Goal: Information Seeking & Learning: Learn about a topic

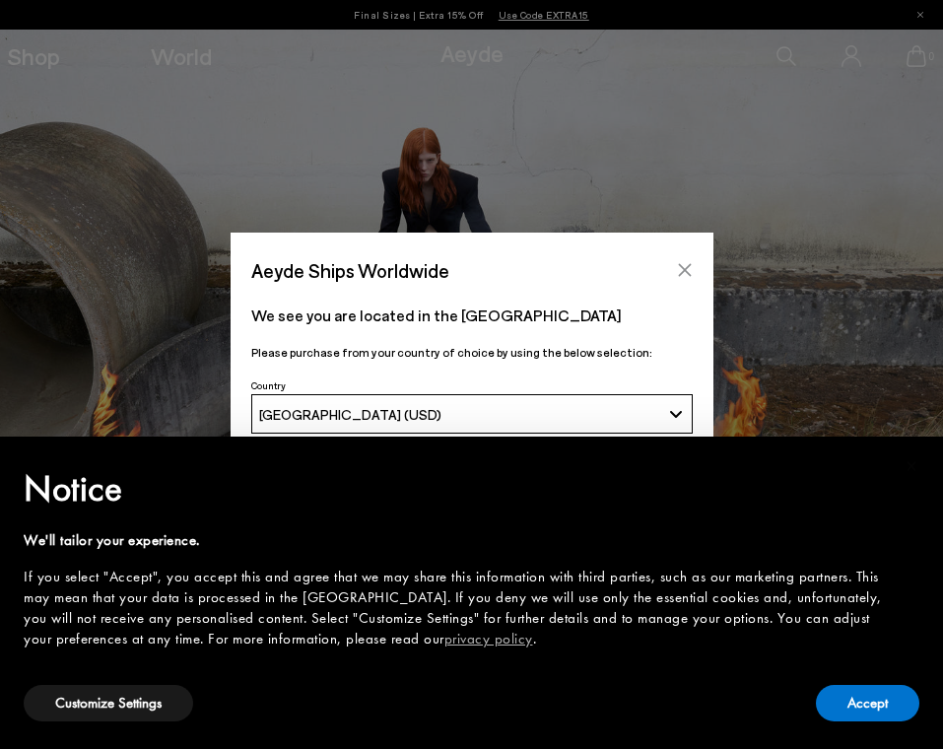
click at [685, 258] on button "Close" at bounding box center [685, 270] width 30 height 30
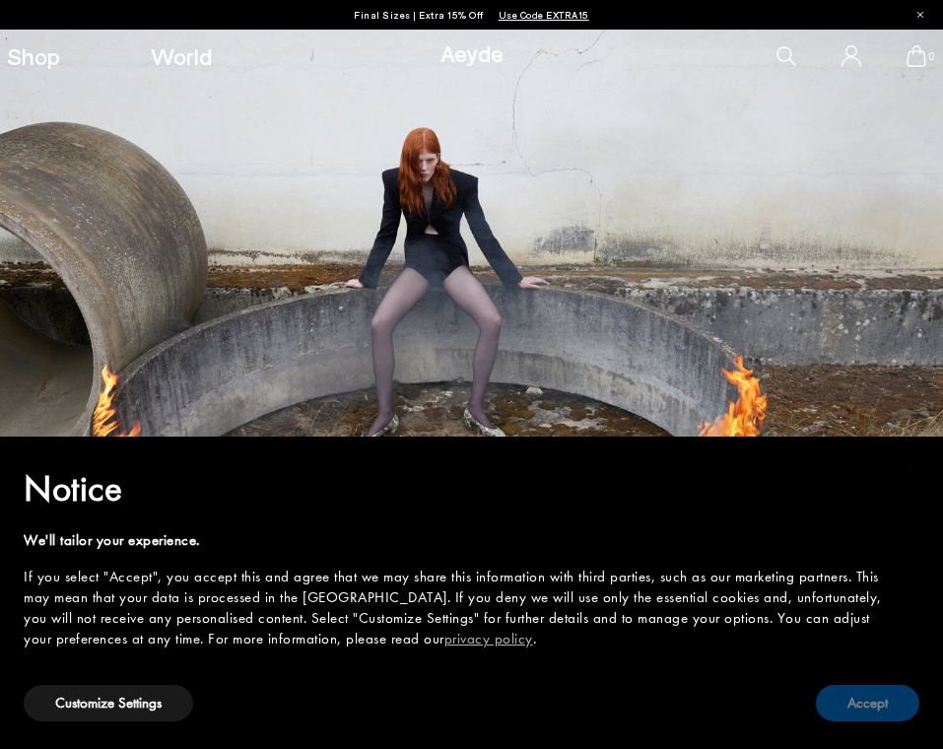
click at [854, 699] on button "Accept" at bounding box center [867, 703] width 103 height 36
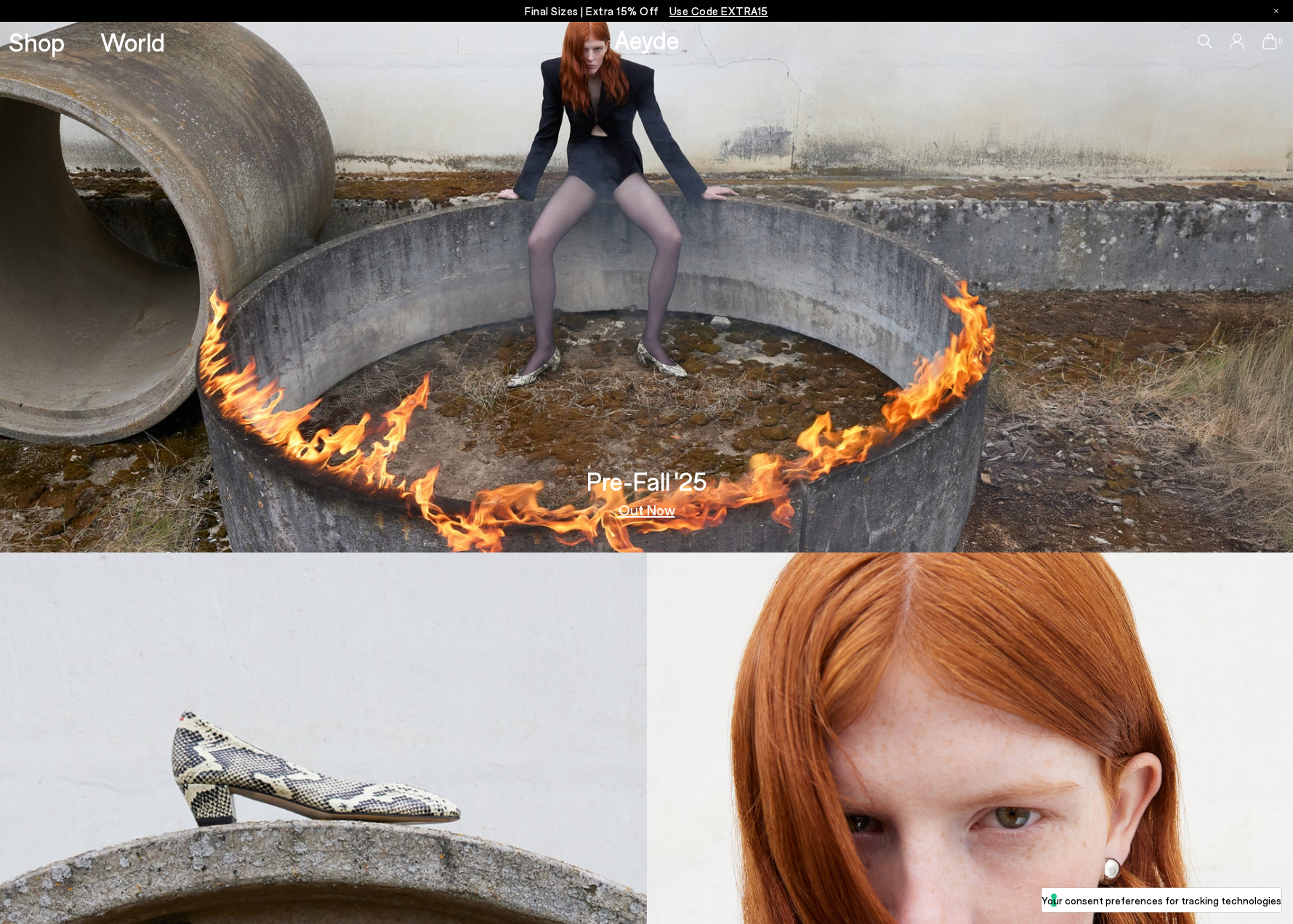
scroll to position [134, 0]
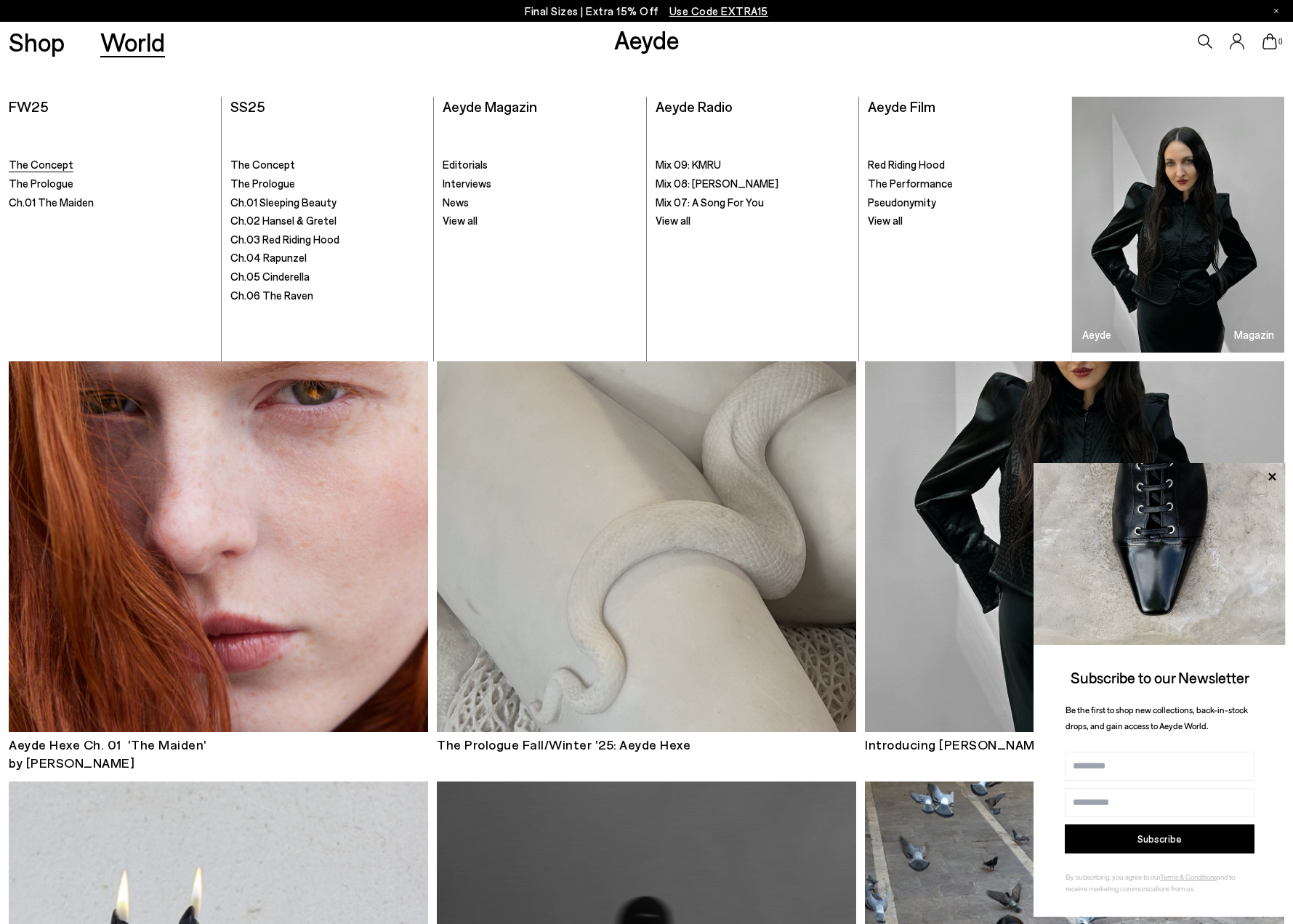
click at [57, 159] on span "The Concept" at bounding box center [41, 164] width 65 height 13
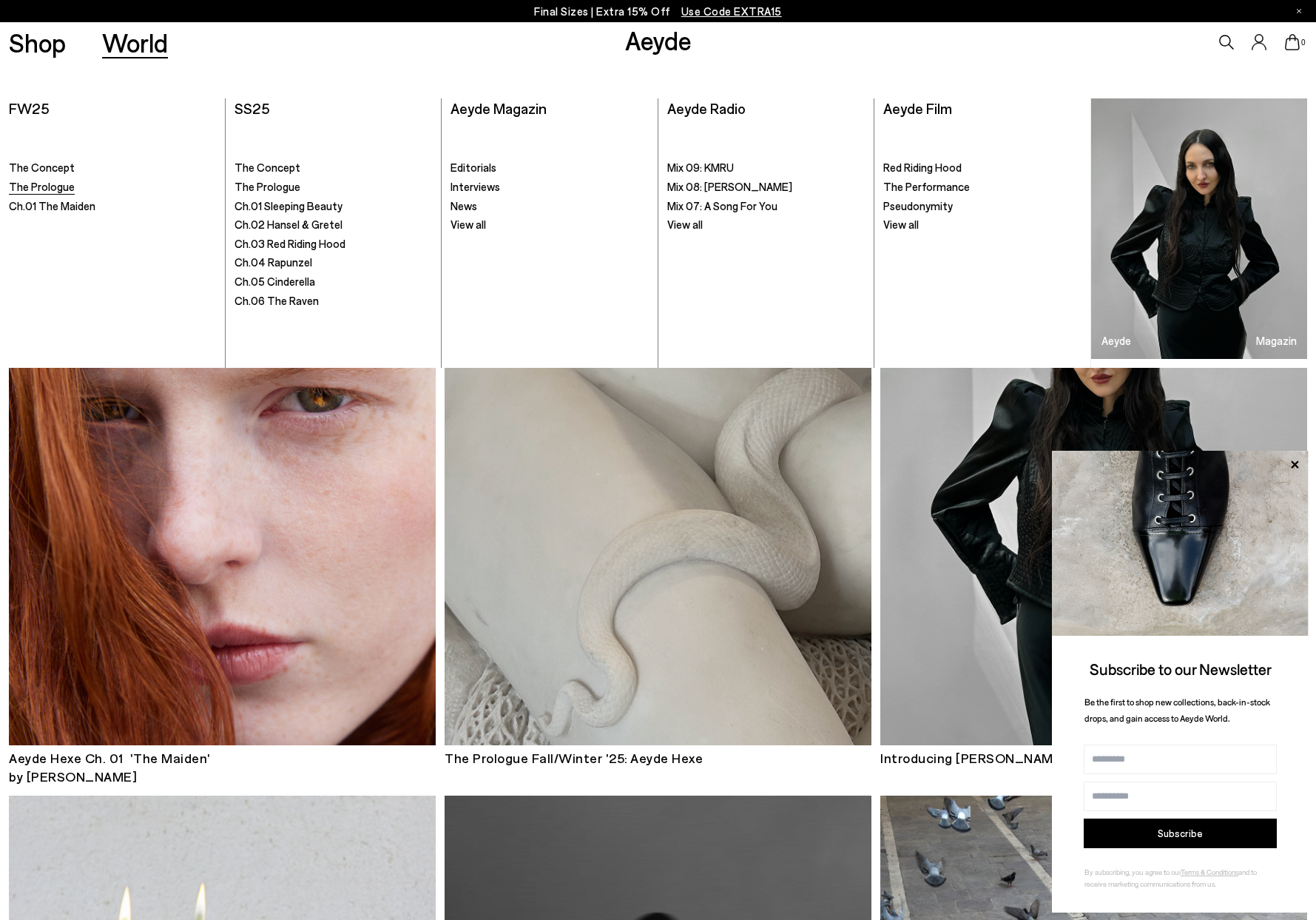
click at [56, 186] on span "The Prologue" at bounding box center [42, 186] width 66 height 14
click at [61, 205] on span "Ch.01 The Maiden" at bounding box center [52, 206] width 86 height 14
click at [276, 169] on span "The Concept" at bounding box center [267, 167] width 66 height 14
click at [263, 189] on span "The Prologue" at bounding box center [267, 186] width 66 height 14
click at [262, 208] on span "Ch.01 Sleeping Beauty" at bounding box center [288, 206] width 108 height 14
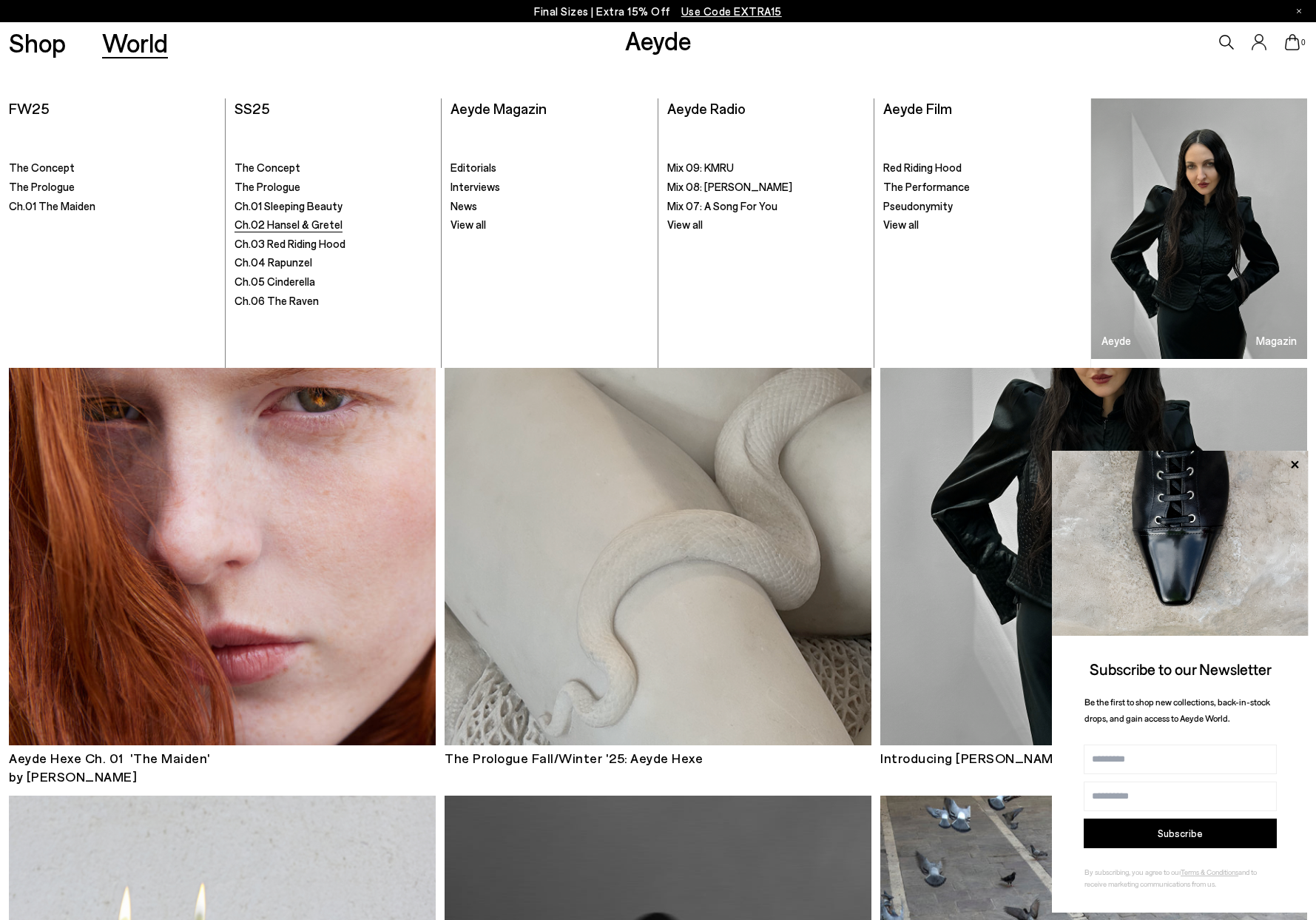
click at [262, 224] on span "Ch.02 Hansel & Gretel" at bounding box center [288, 225] width 108 height 14
click at [262, 238] on span "Ch.03 Red Riding Hood" at bounding box center [290, 243] width 111 height 14
click at [262, 263] on span "Ch.04 Rapunzel" at bounding box center [273, 262] width 77 height 14
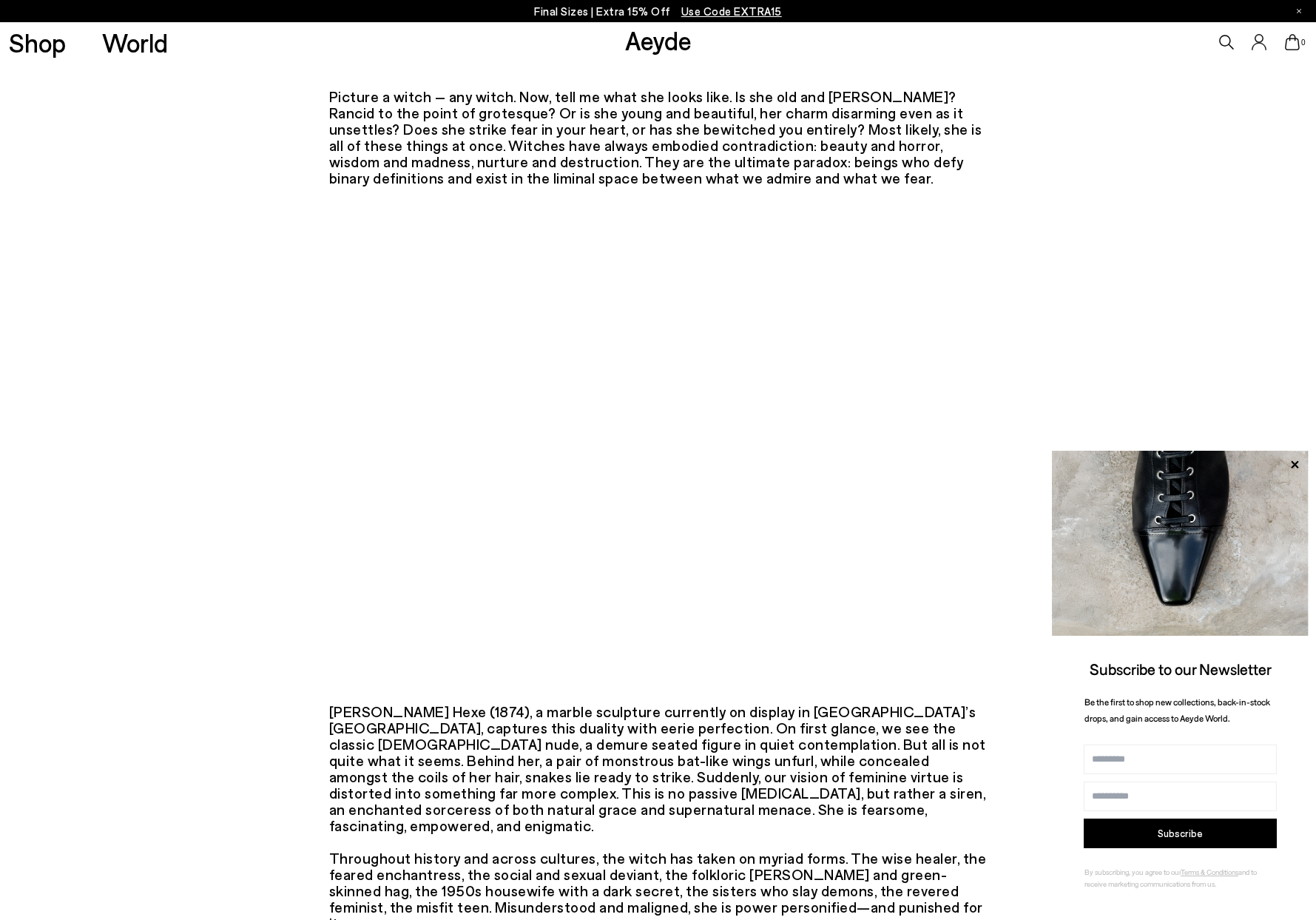
scroll to position [126, -1]
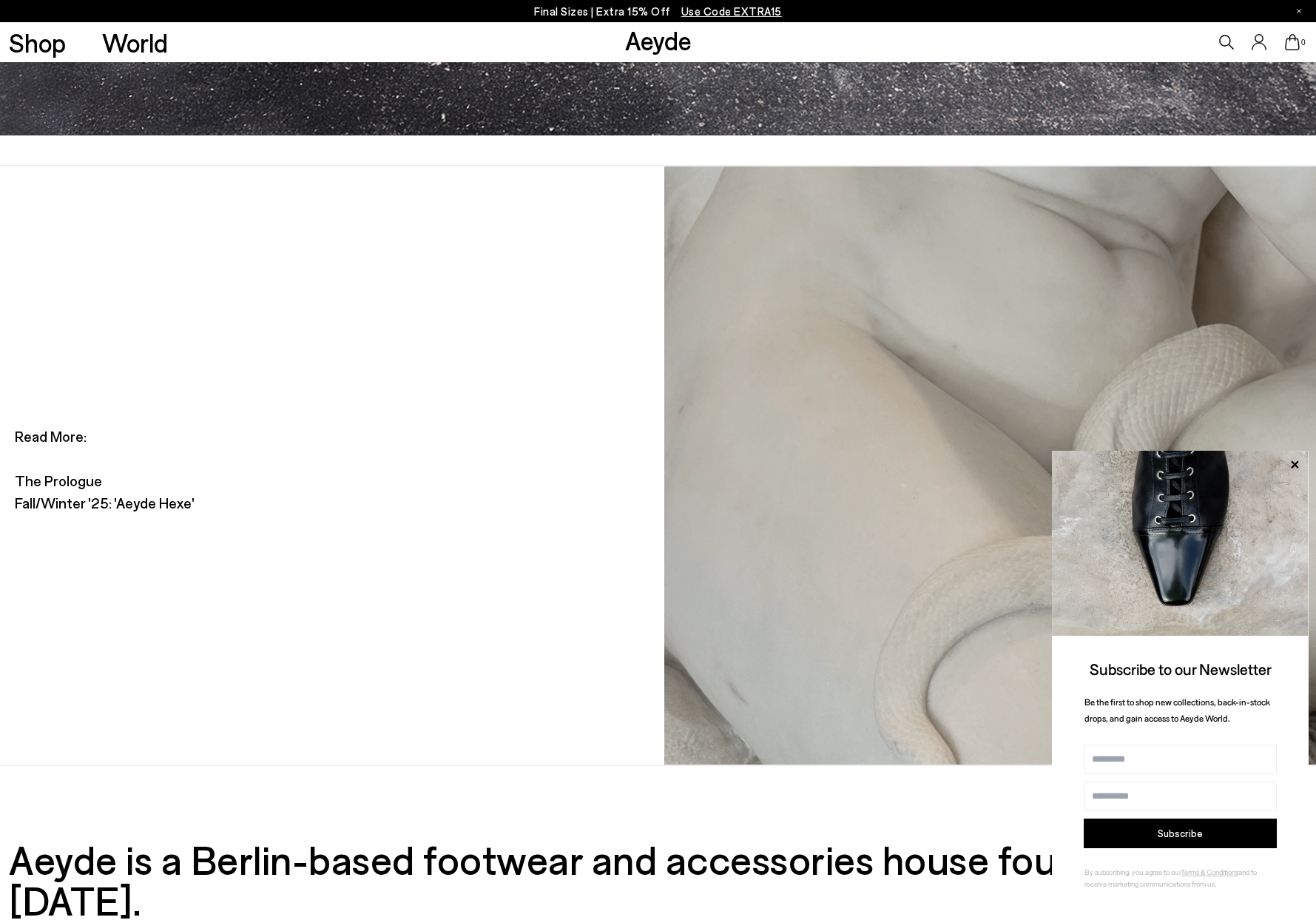
scroll to position [5030, 0]
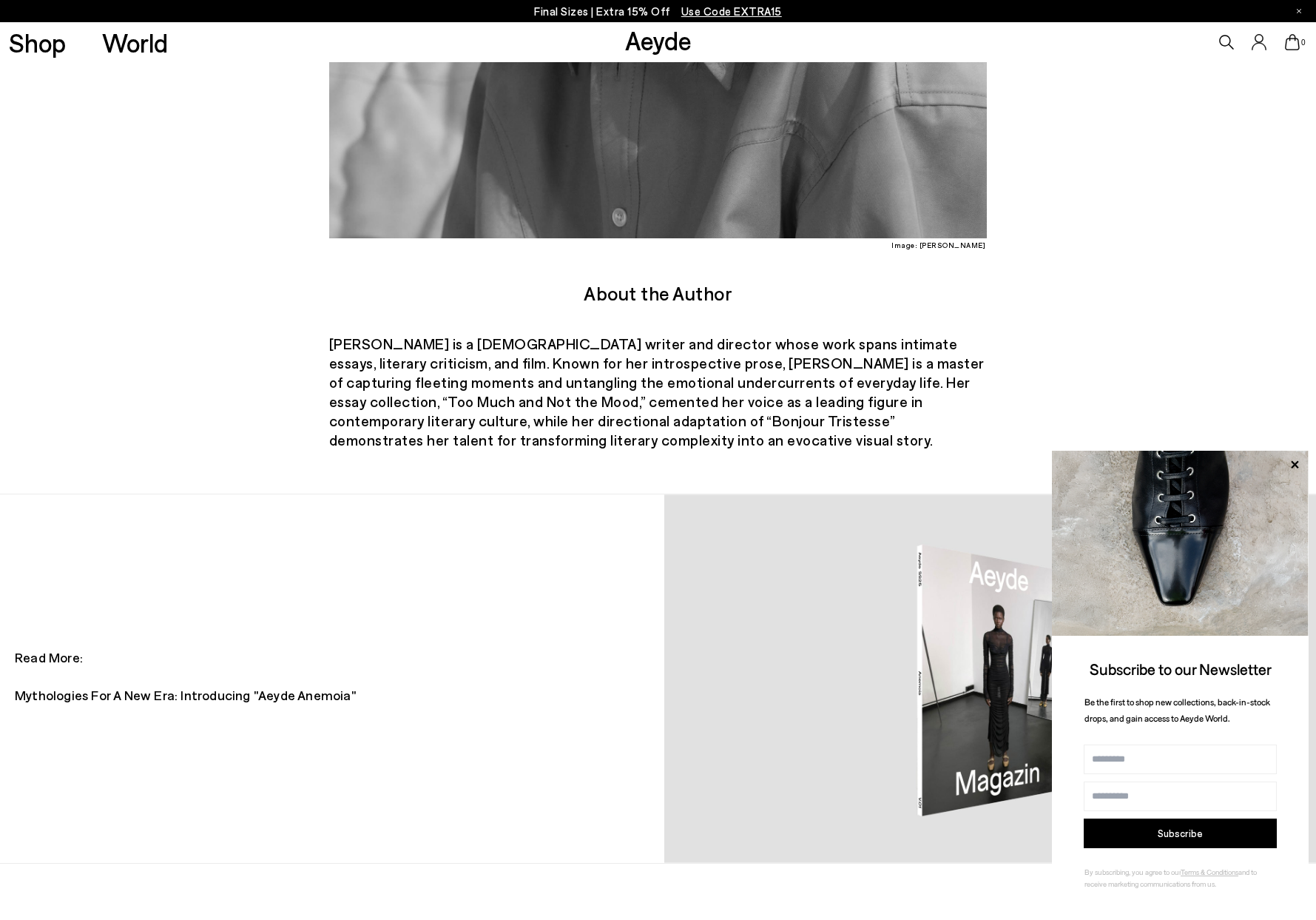
scroll to position [1935, 0]
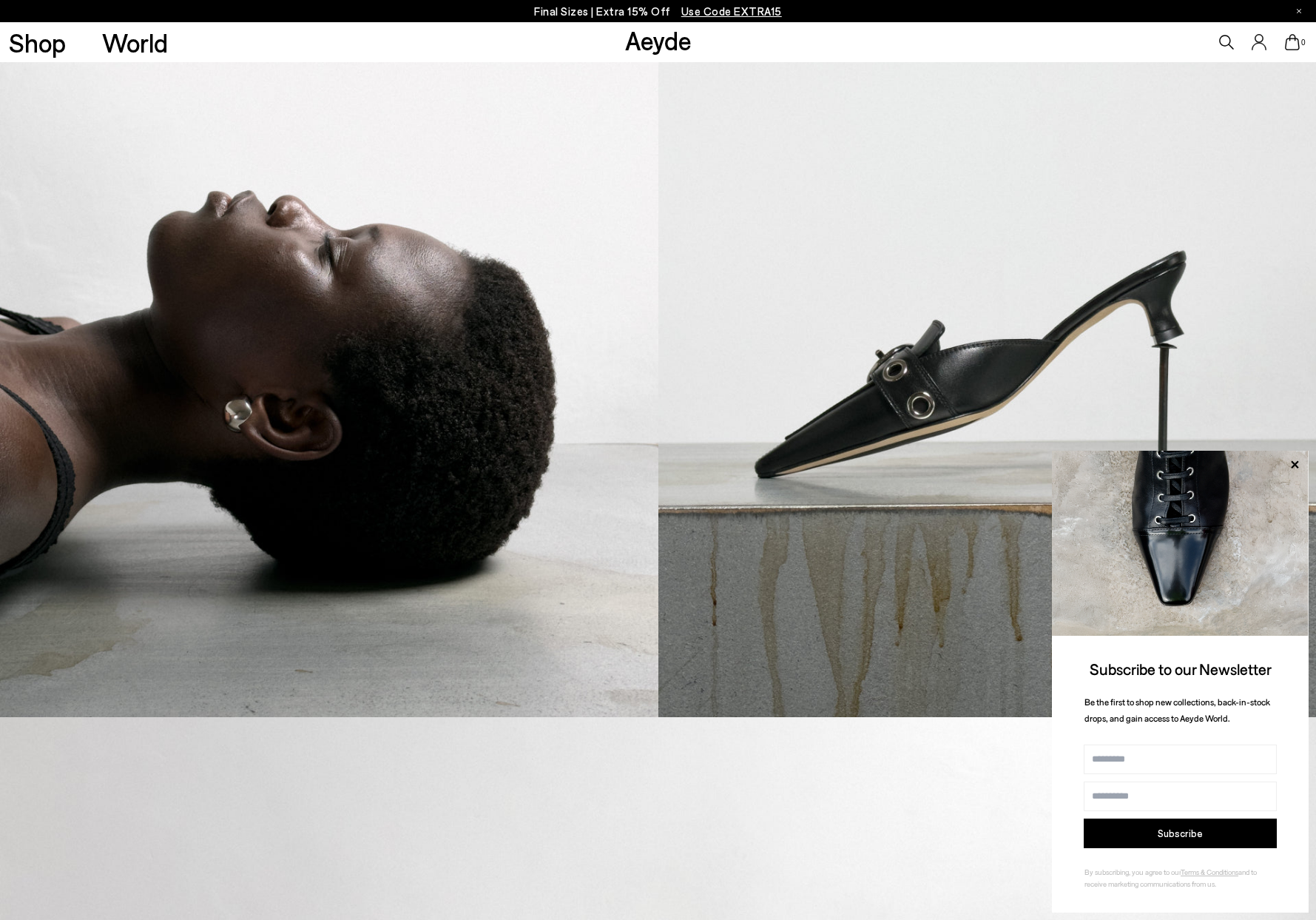
scroll to position [1407, 0]
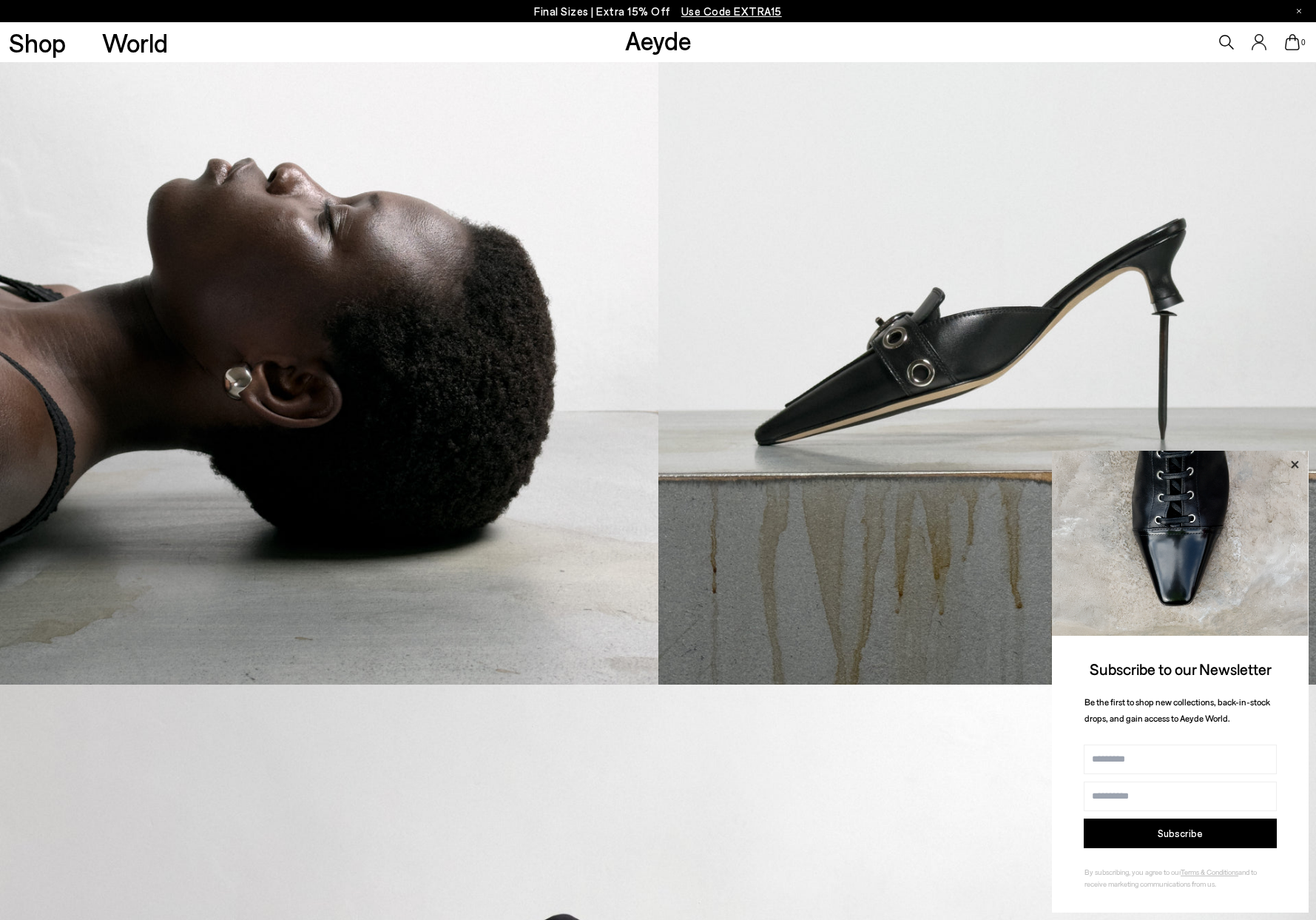
click at [1292, 470] on icon at bounding box center [1295, 465] width 20 height 20
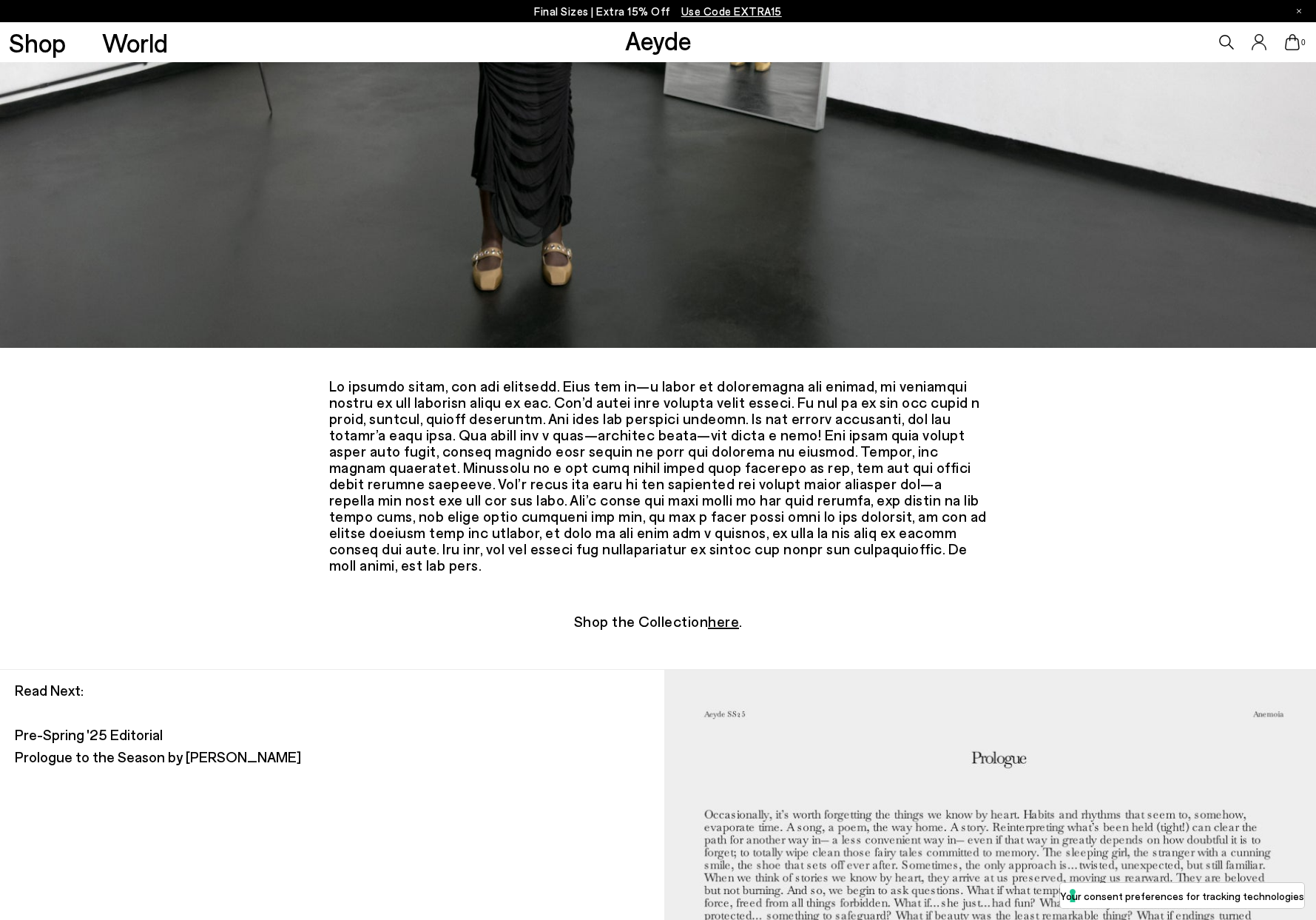
scroll to position [9079, 0]
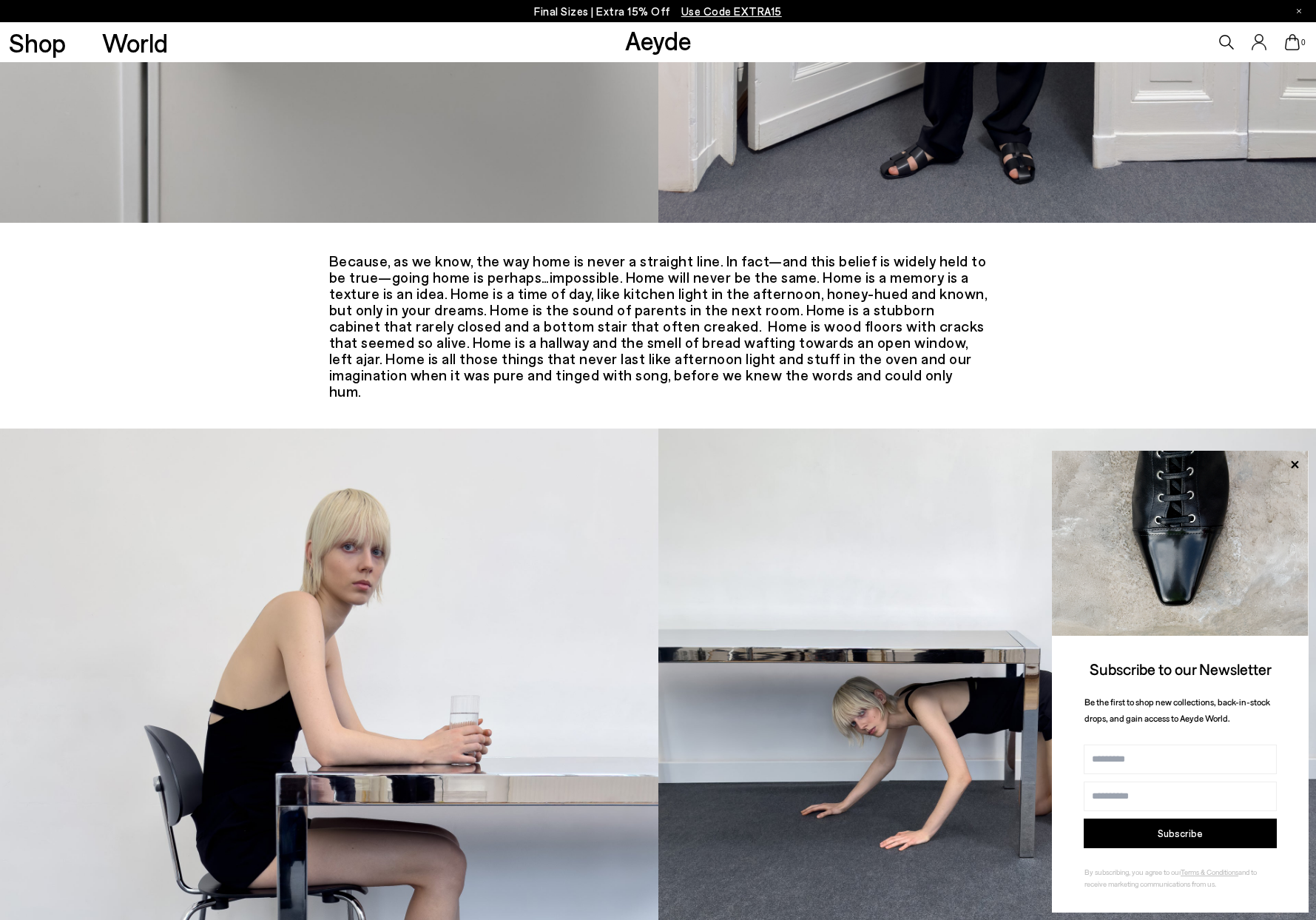
scroll to position [3856, 0]
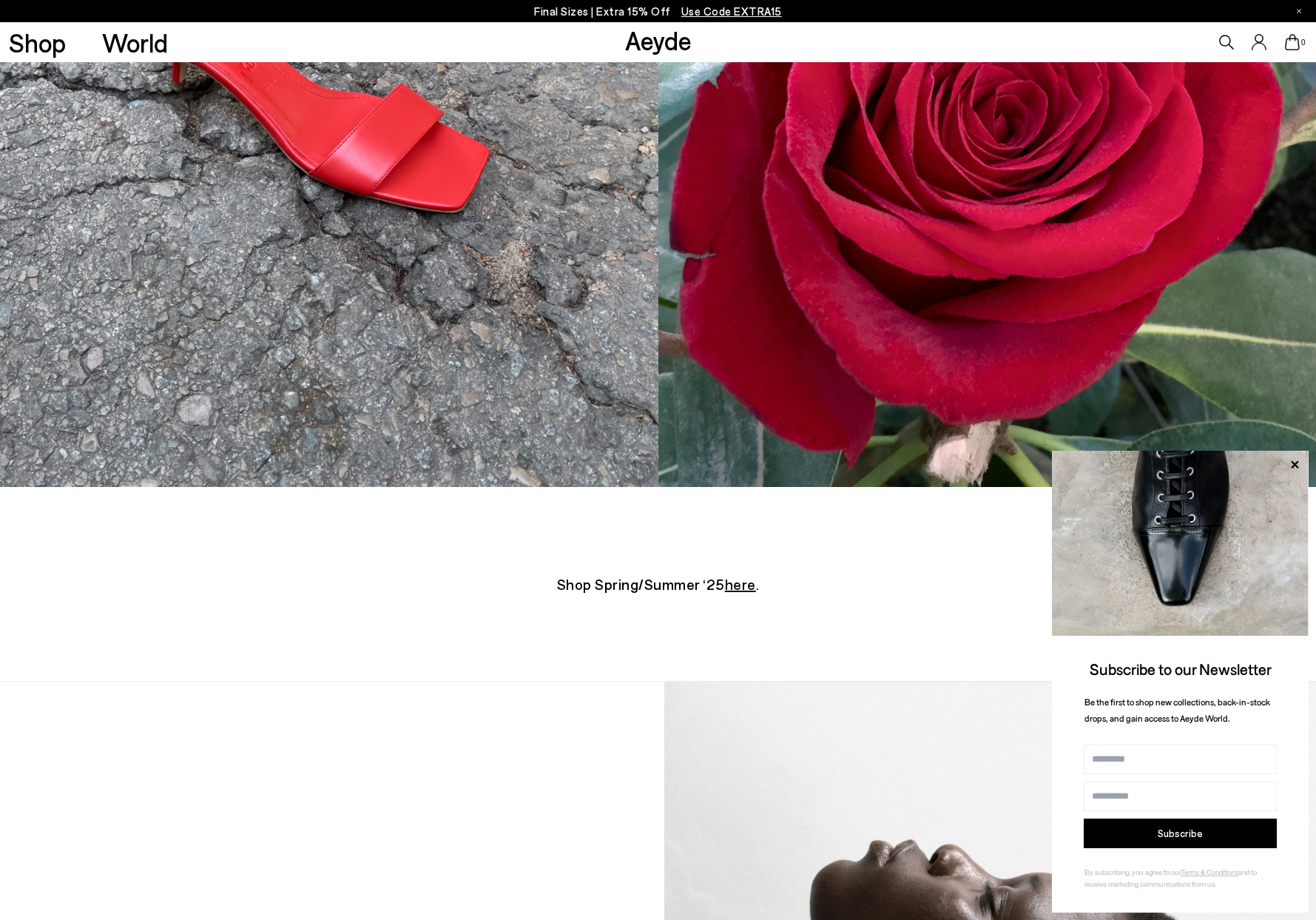
scroll to position [7295, 0]
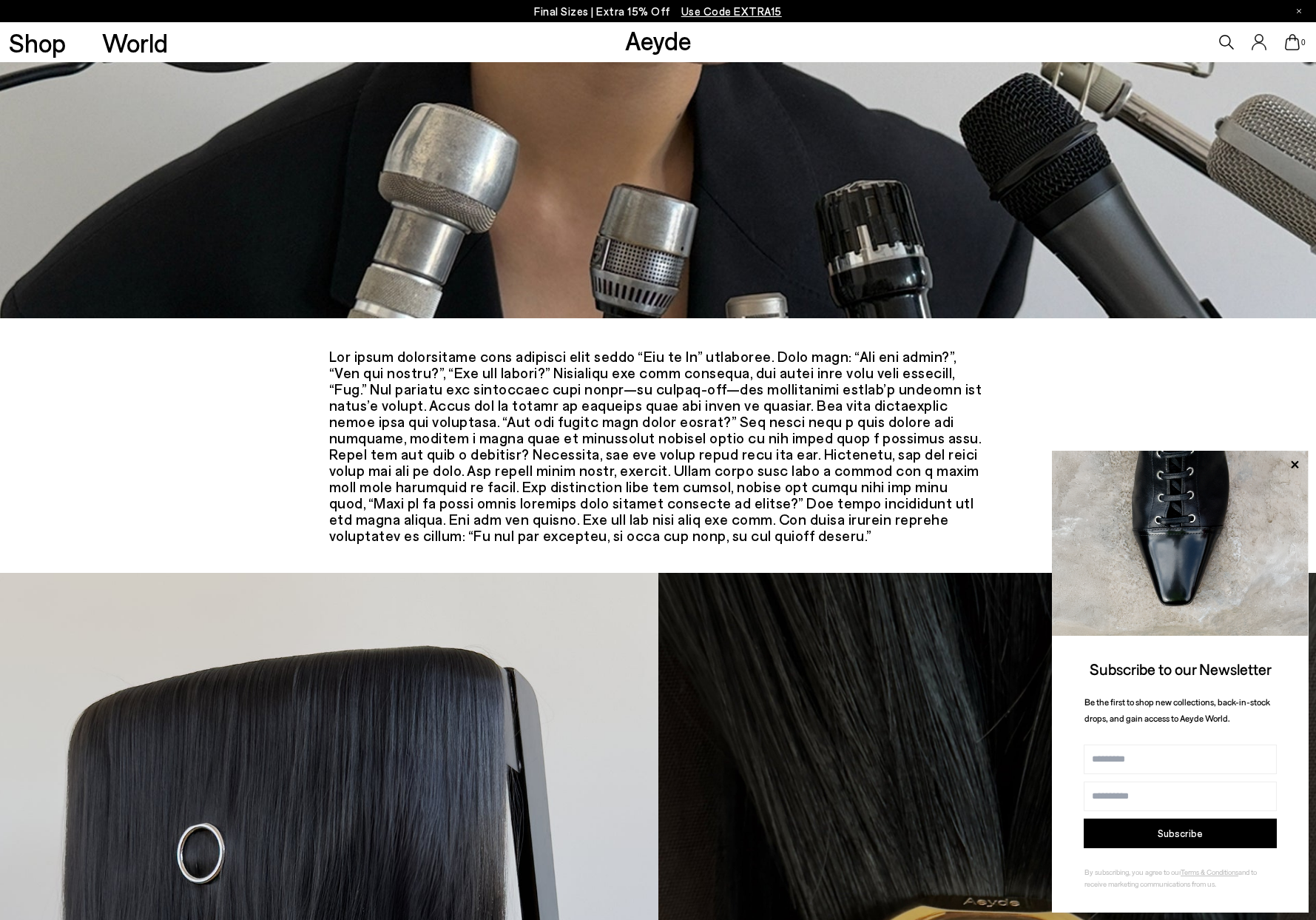
scroll to position [2930, 0]
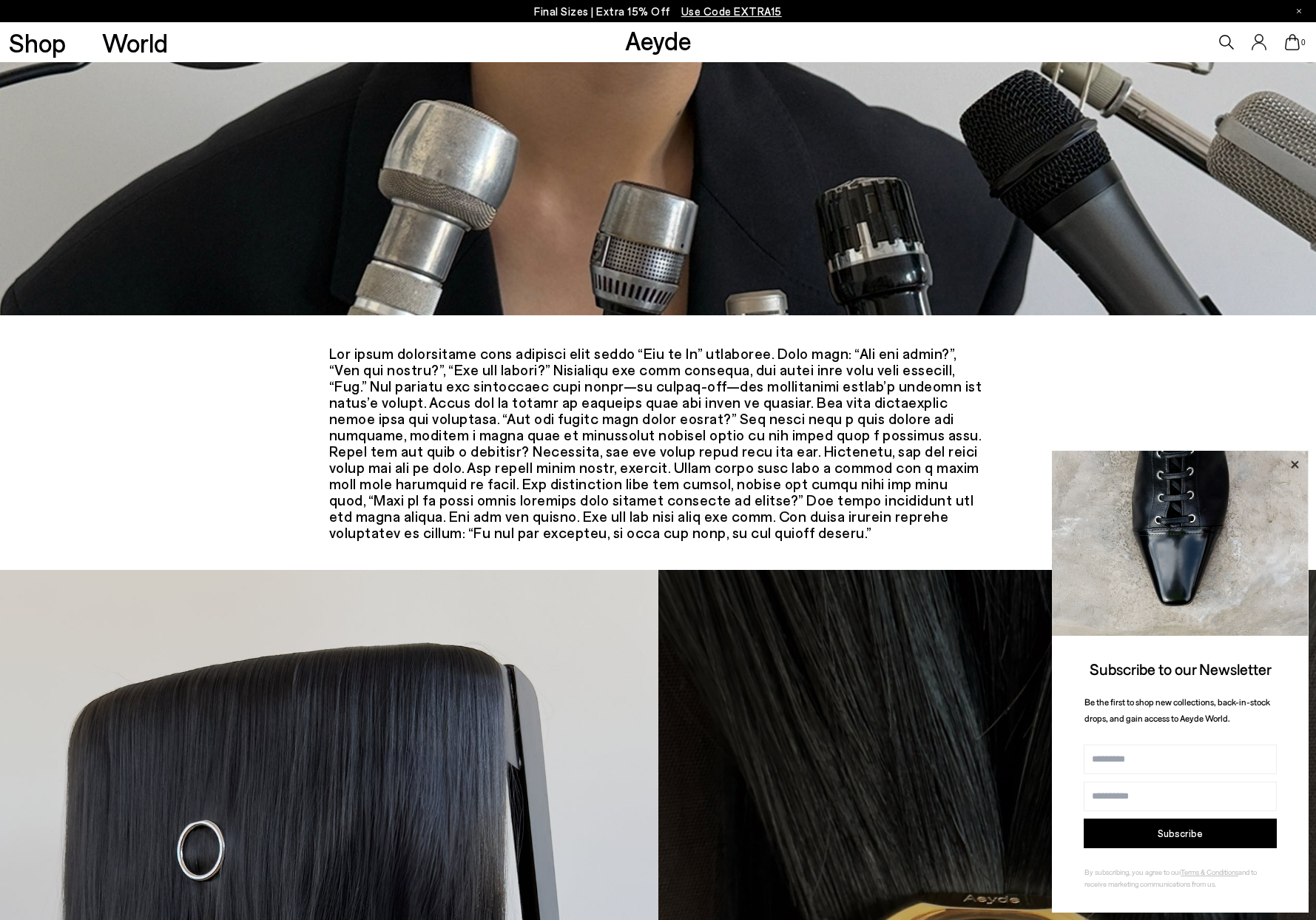
click at [1296, 460] on icon at bounding box center [1295, 465] width 20 height 20
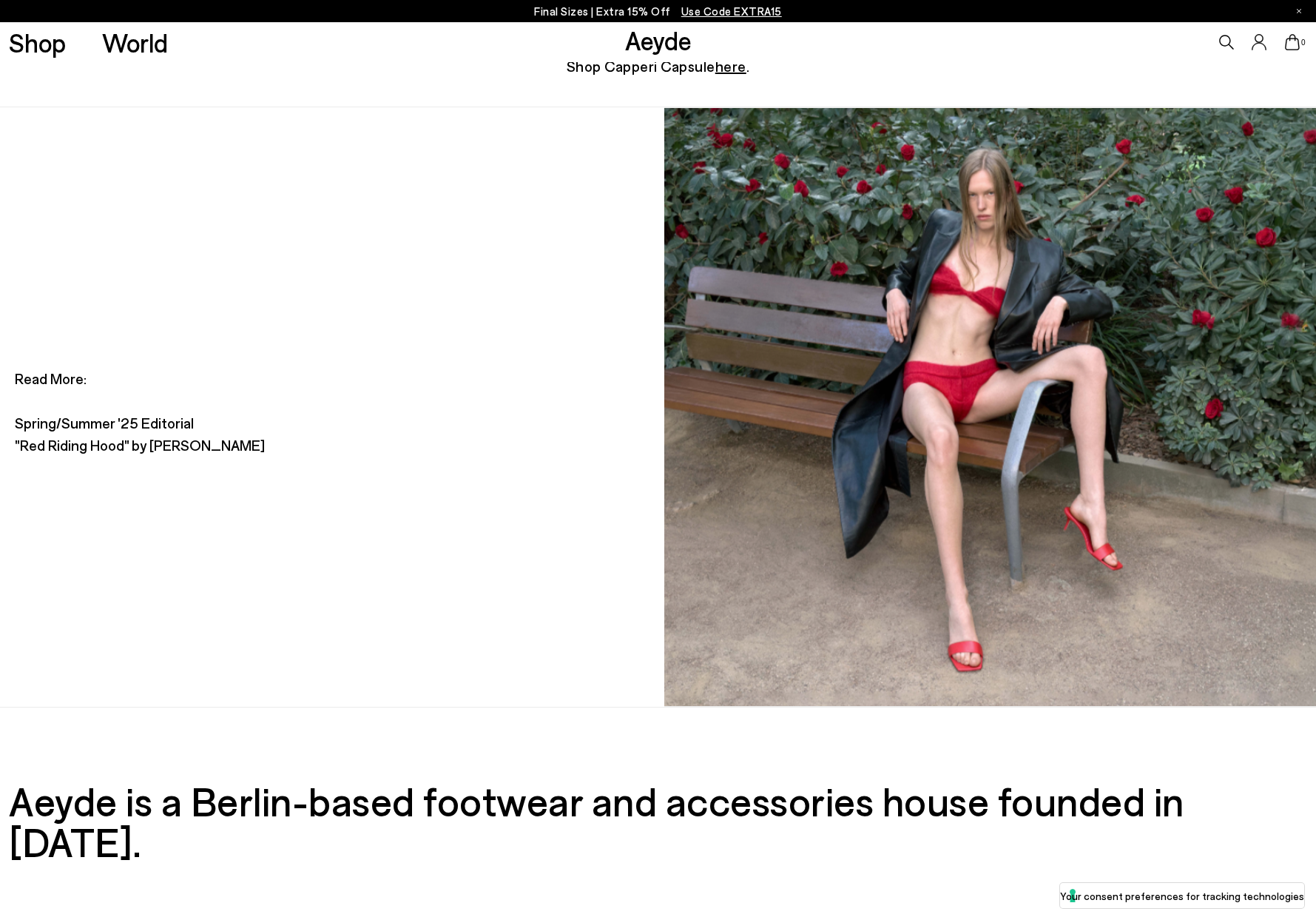
scroll to position [7877, 0]
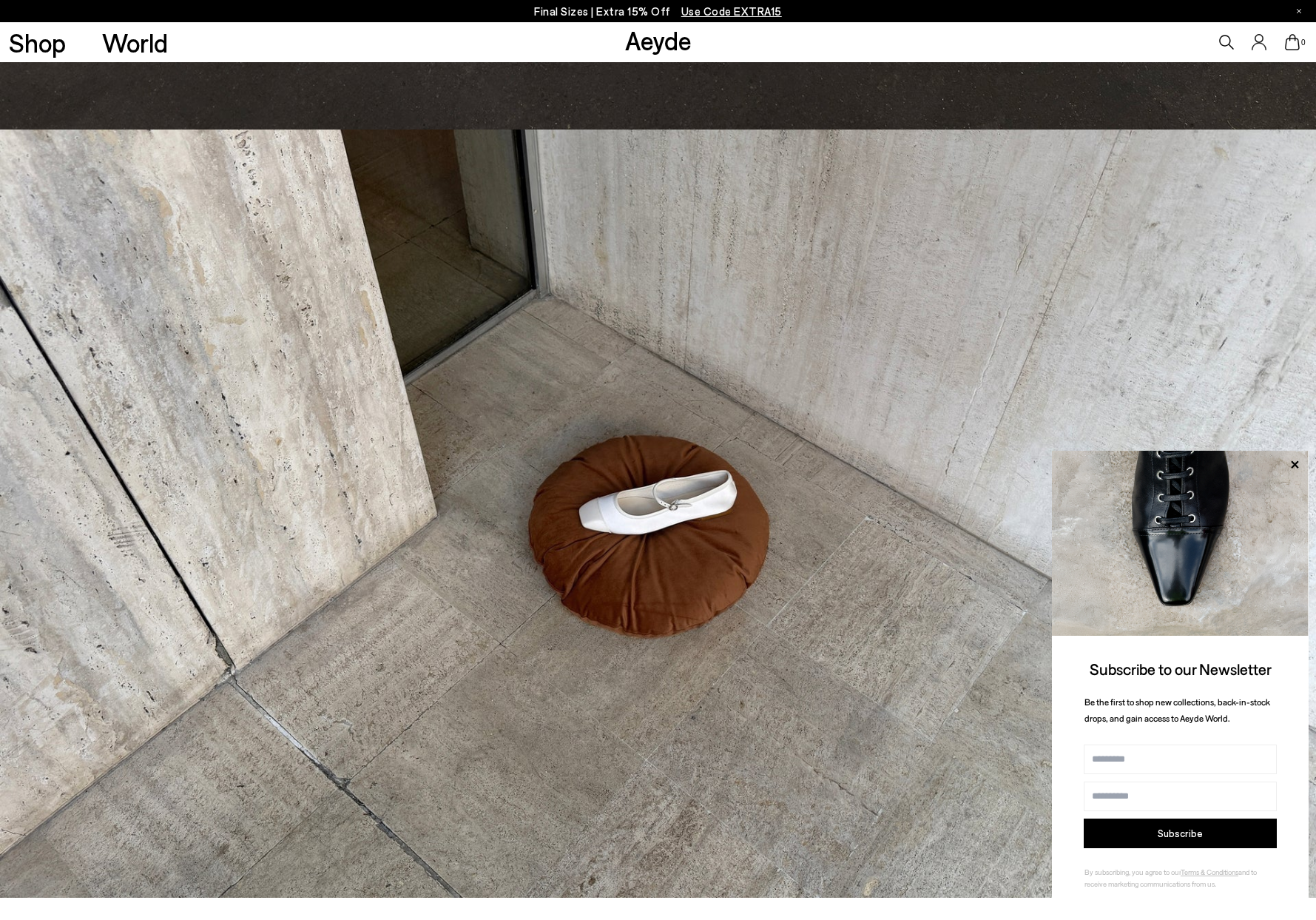
scroll to position [3134, 0]
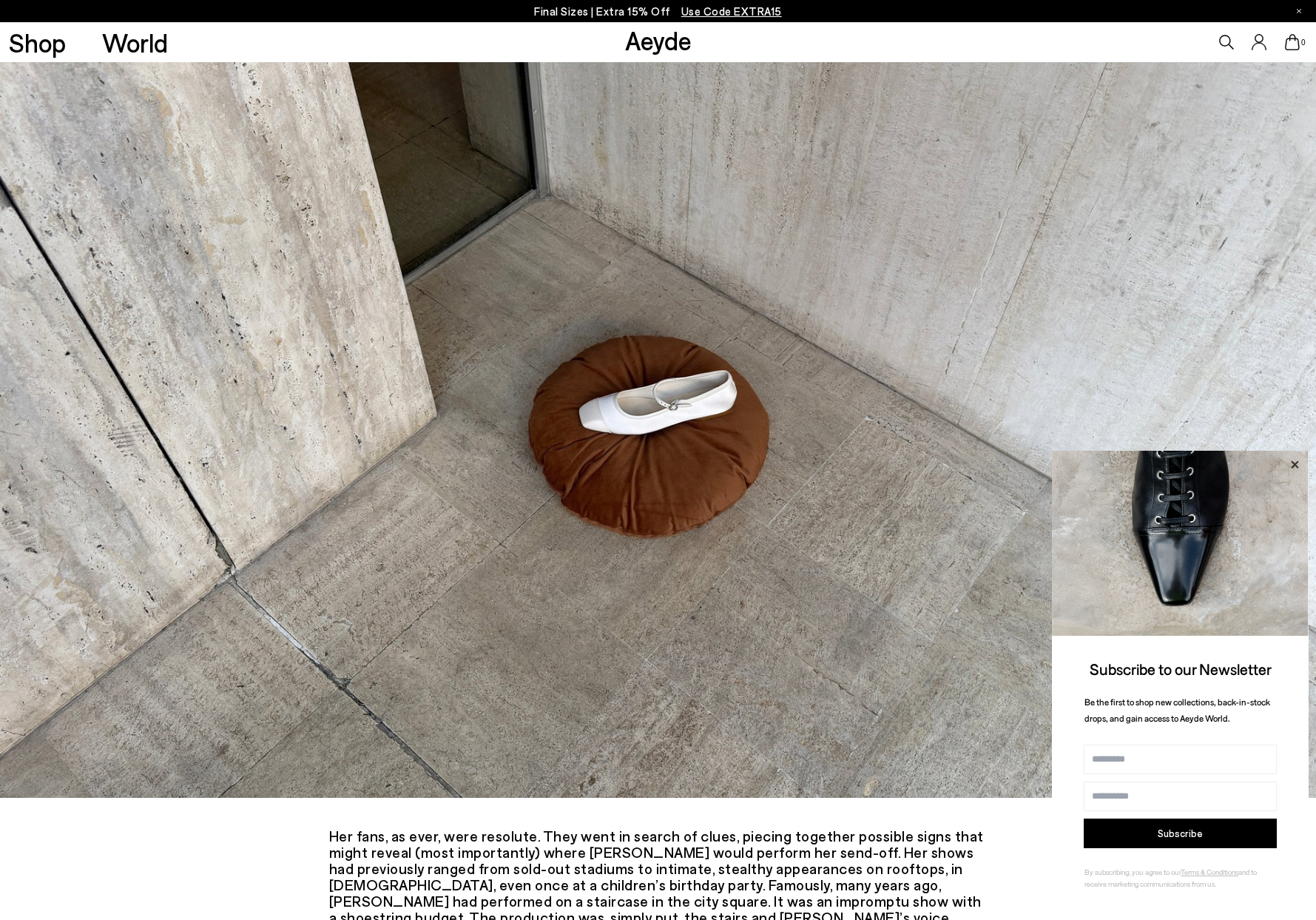
click at [1290, 467] on icon at bounding box center [1295, 465] width 20 height 20
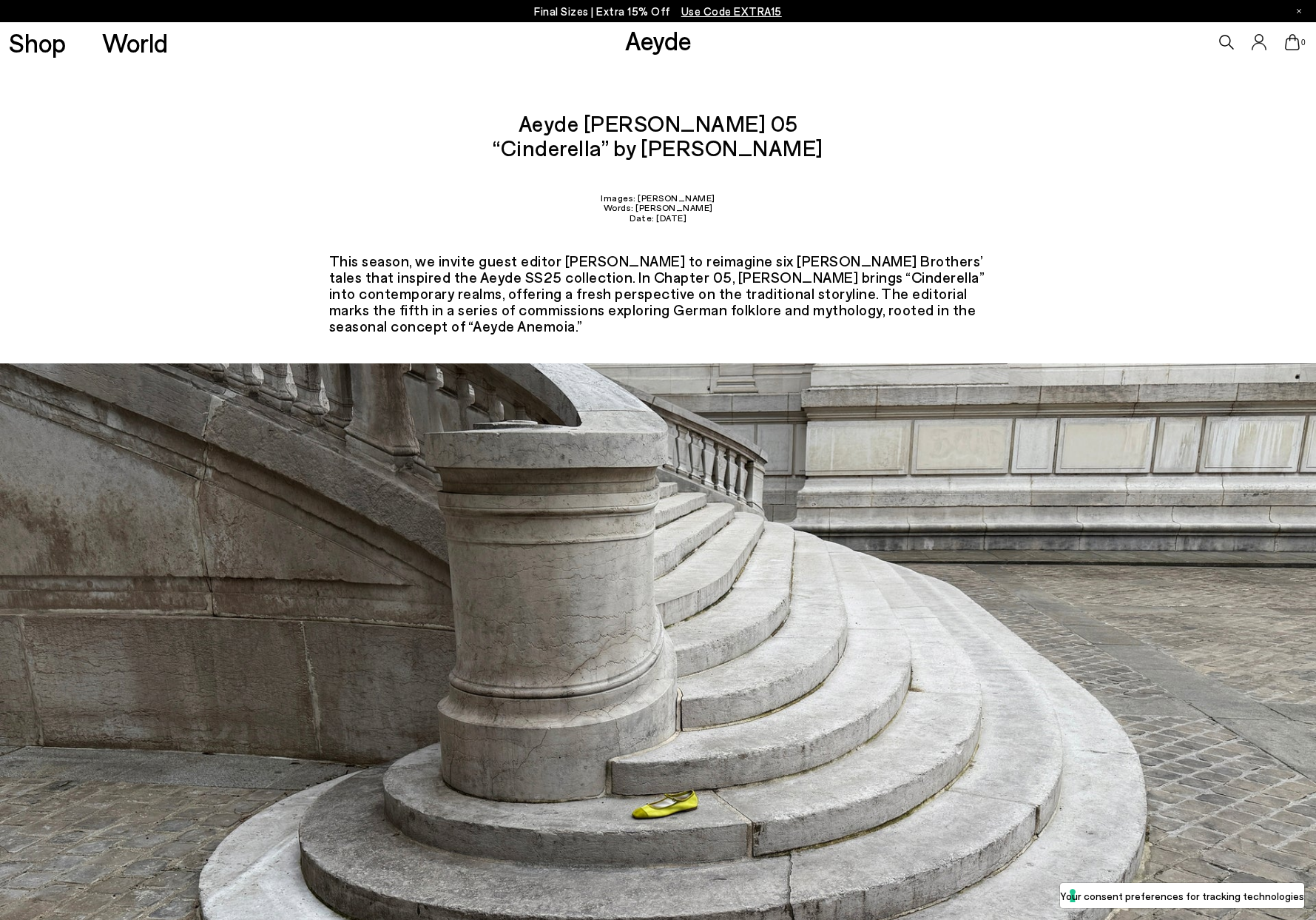
scroll to position [0, 0]
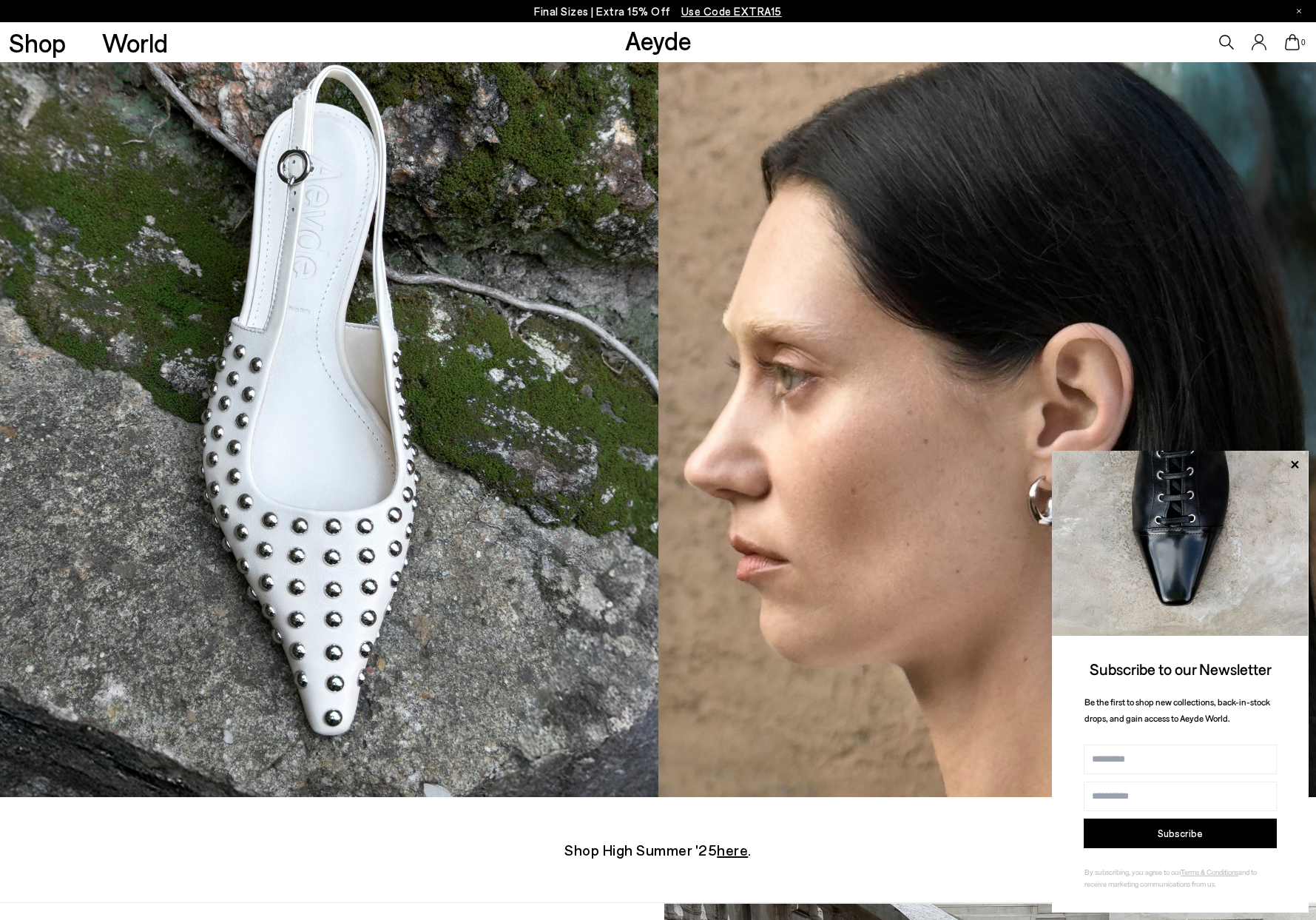
scroll to position [8272, 0]
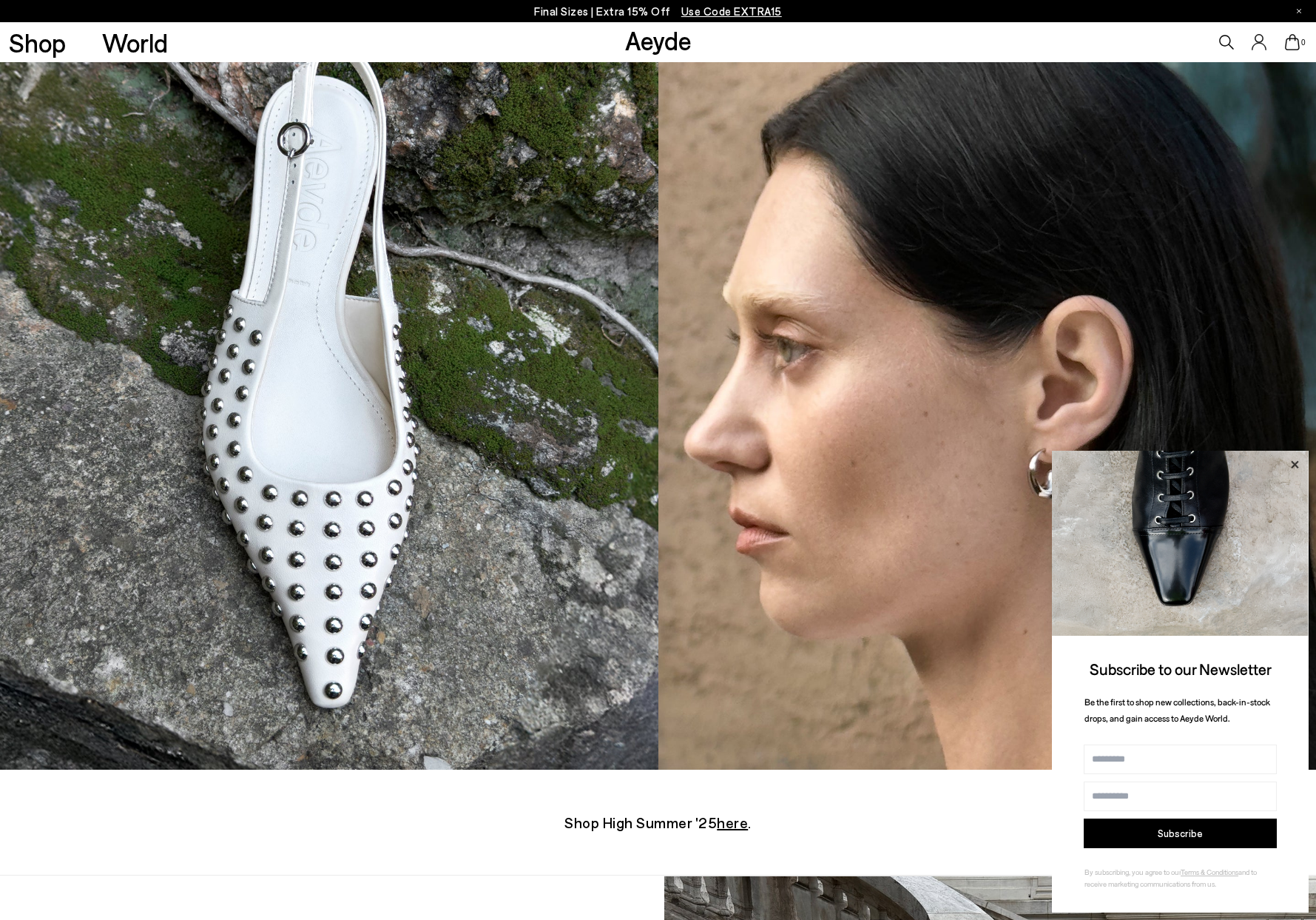
click at [1295, 469] on icon at bounding box center [1295, 465] width 20 height 20
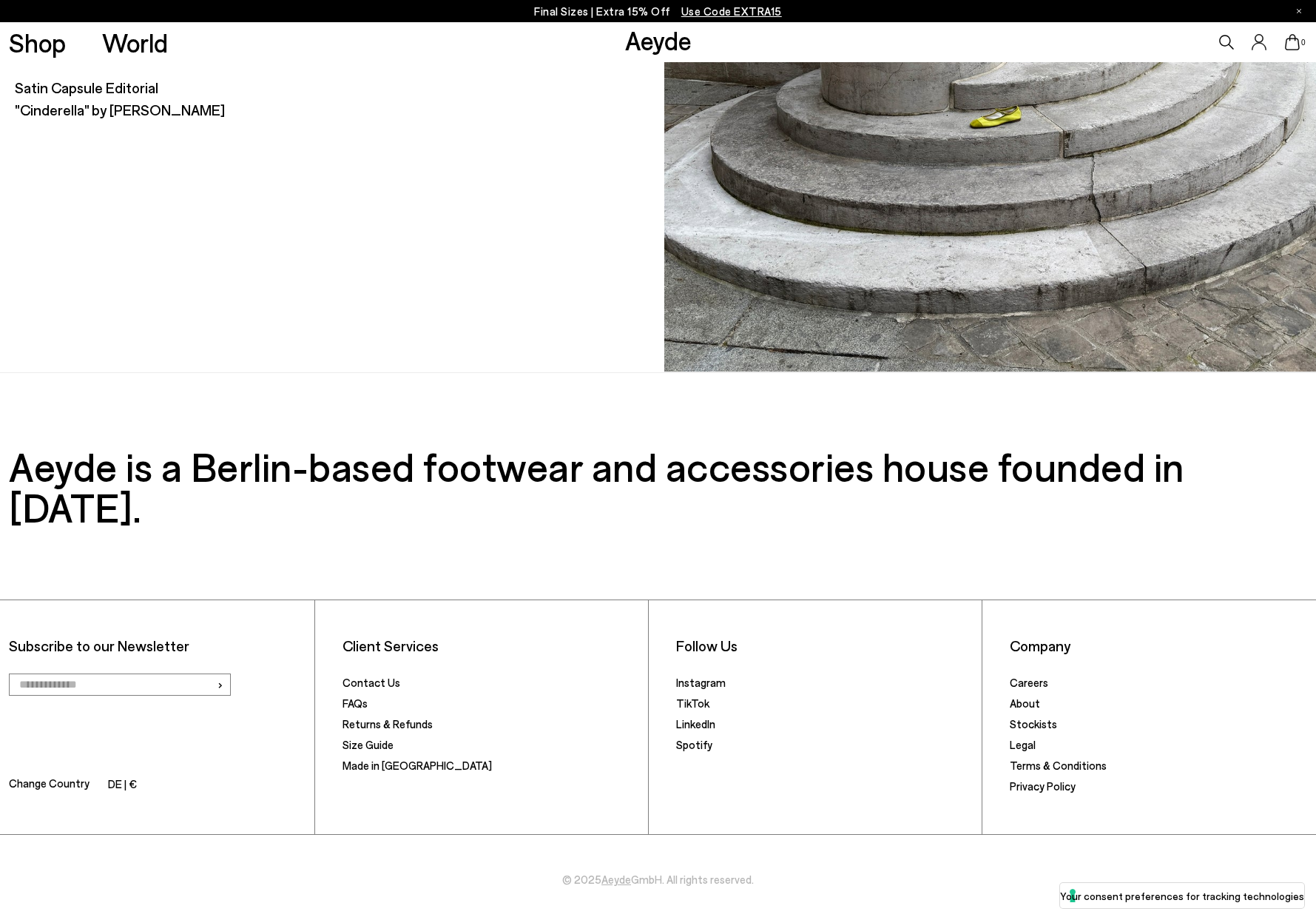
scroll to position [9375, 0]
